Goal: Task Accomplishment & Management: Use online tool/utility

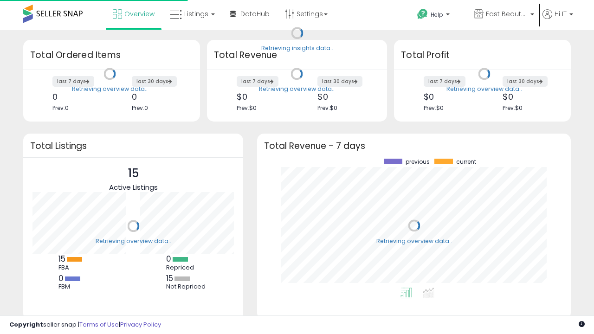
scroll to position [129, 295]
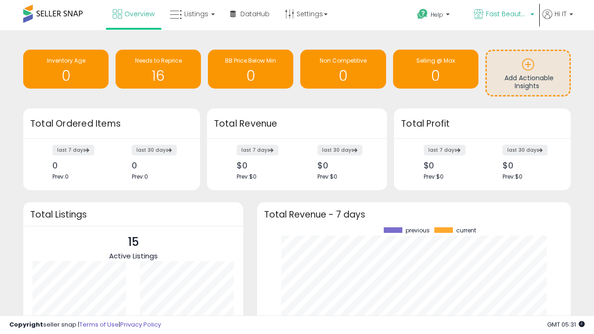
click at [503, 15] on span "Fast Beauty ([GEOGRAPHIC_DATA])" at bounding box center [507, 13] width 42 height 9
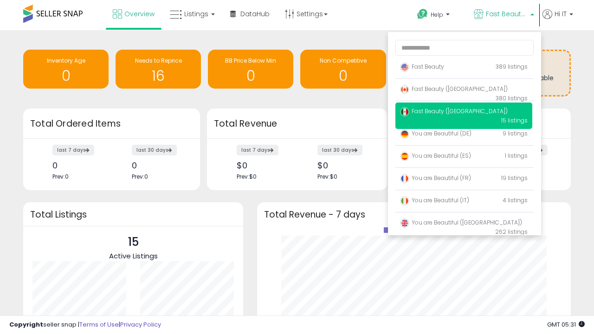
click at [463, 90] on span "Fast Beauty ([GEOGRAPHIC_DATA])" at bounding box center [454, 89] width 108 height 8
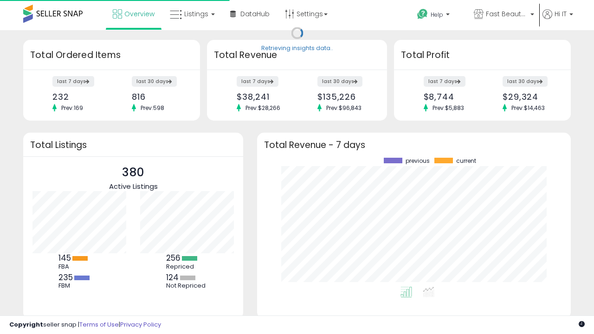
scroll to position [129, 295]
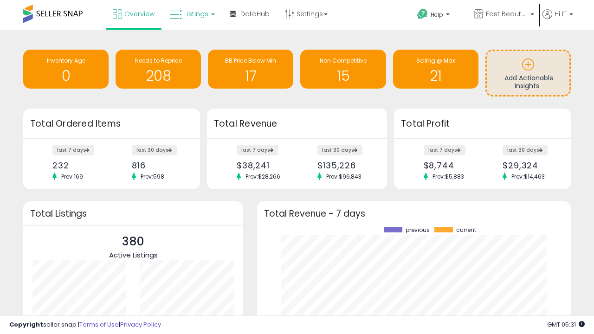
click at [191, 14] on span "Listings" at bounding box center [196, 13] width 24 height 9
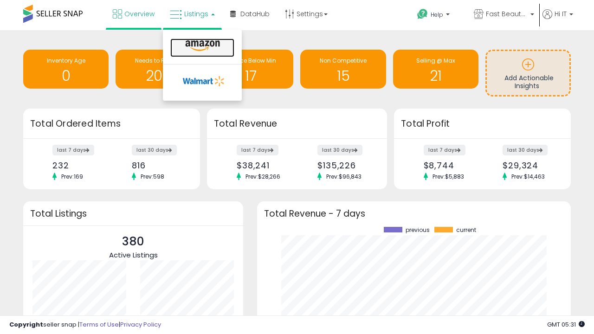
click at [201, 46] on icon at bounding box center [202, 46] width 40 height 12
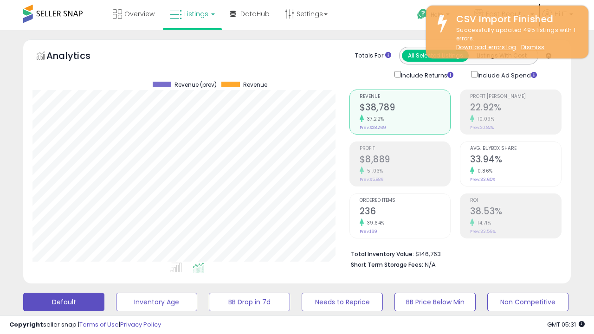
scroll to position [190, 316]
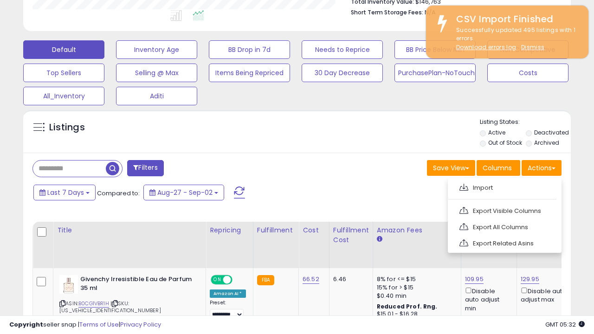
click at [463, 186] on span at bounding box center [463, 187] width 9 height 7
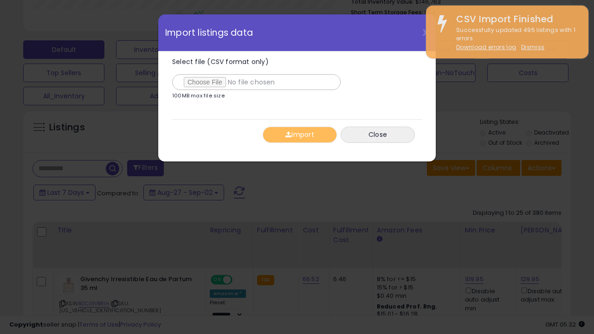
type input "**********"
click at [299, 134] on button "Import" at bounding box center [299, 135] width 74 height 16
